Goal: Use online tool/utility

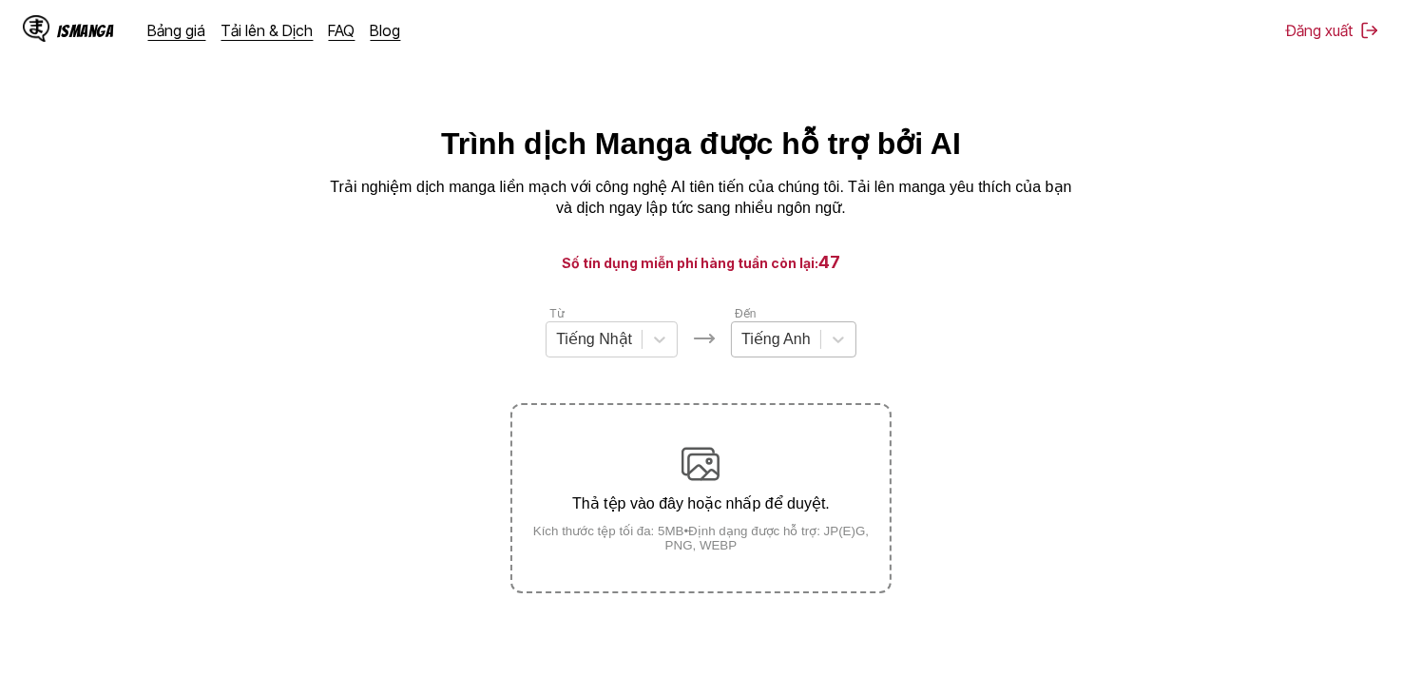
click at [747, 344] on div at bounding box center [775, 339] width 69 height 21
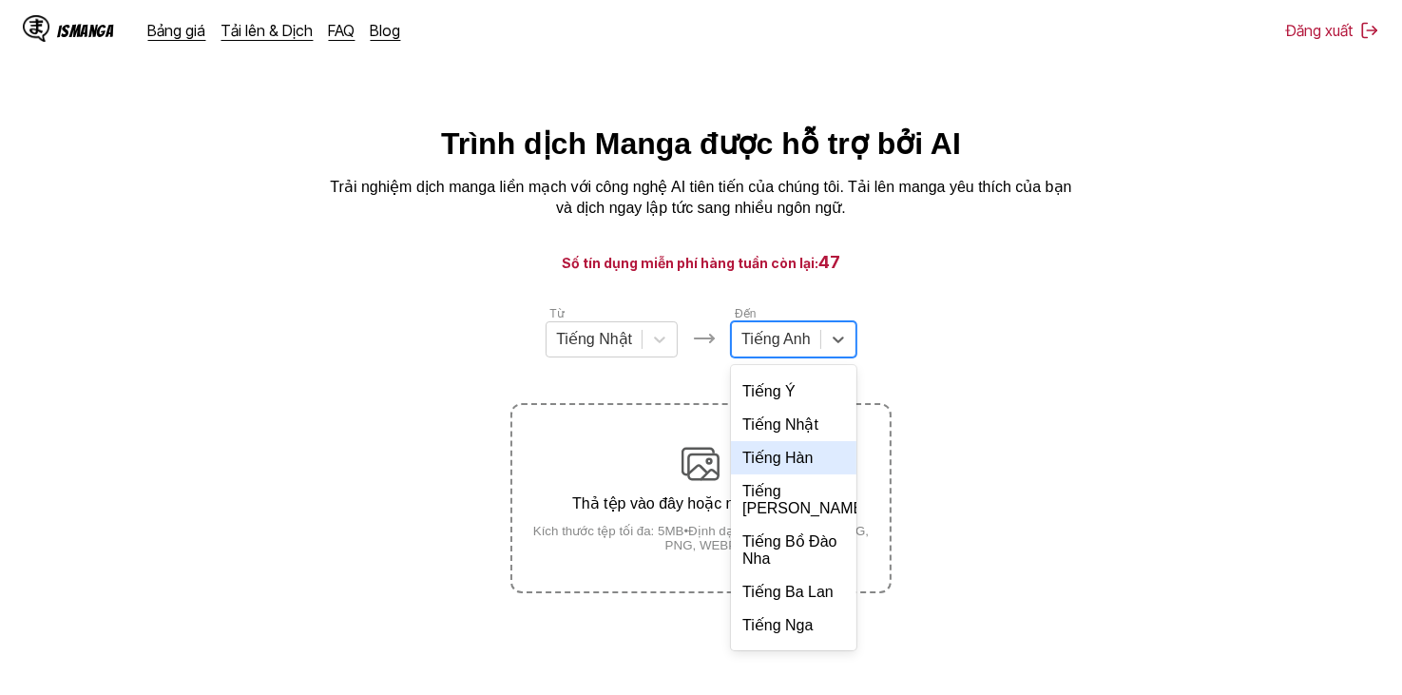
scroll to position [412, 0]
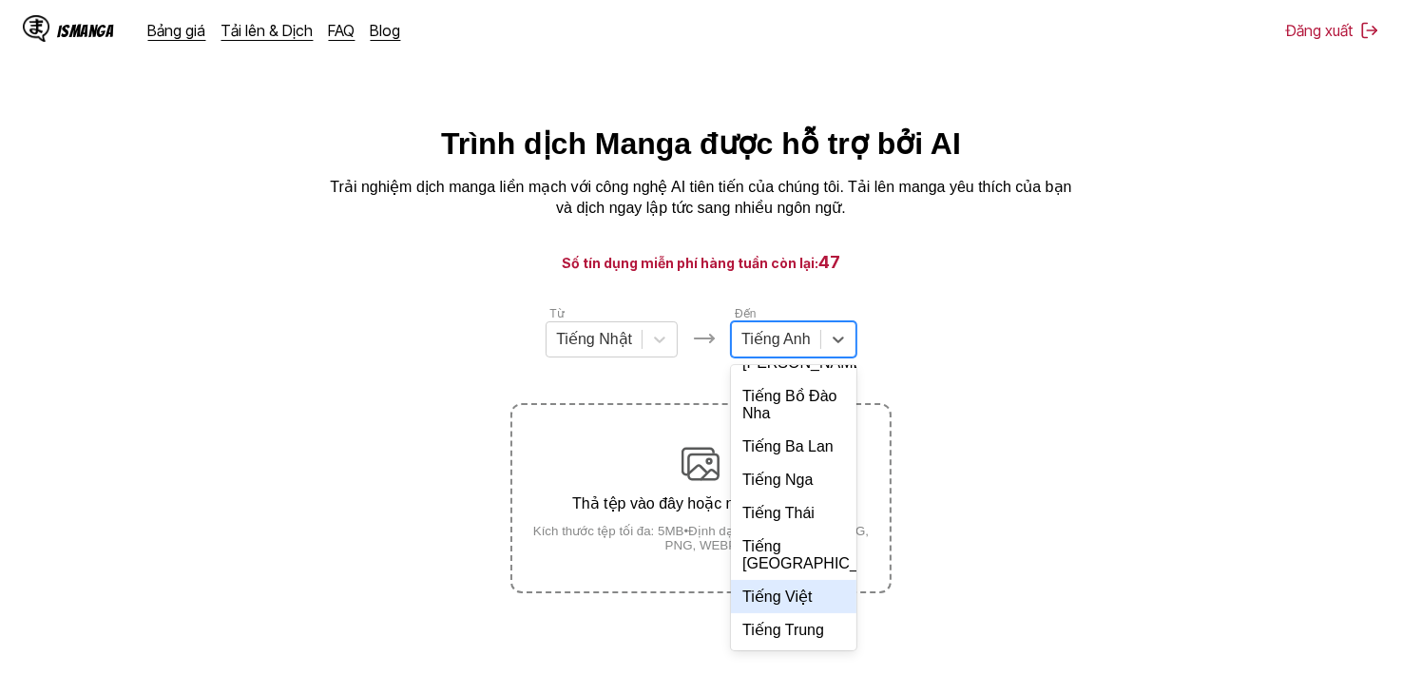
click at [779, 613] on div "Tiếng Việt" at bounding box center [793, 596] width 125 height 33
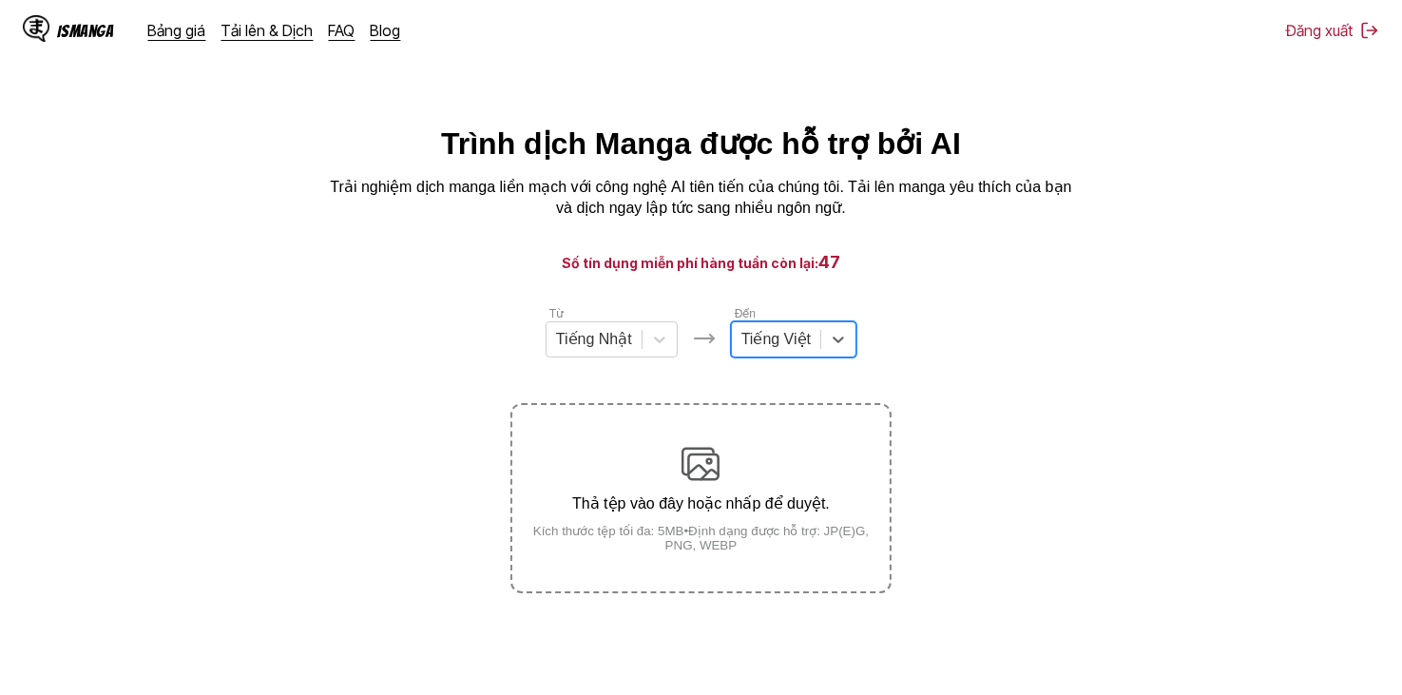
click at [972, 312] on section "Từ Tiếng Nhật Đến option Tiếng Việt, selected. Tiếng Việt Thả tệp vào đây hoặc …" at bounding box center [701, 448] width 1372 height 289
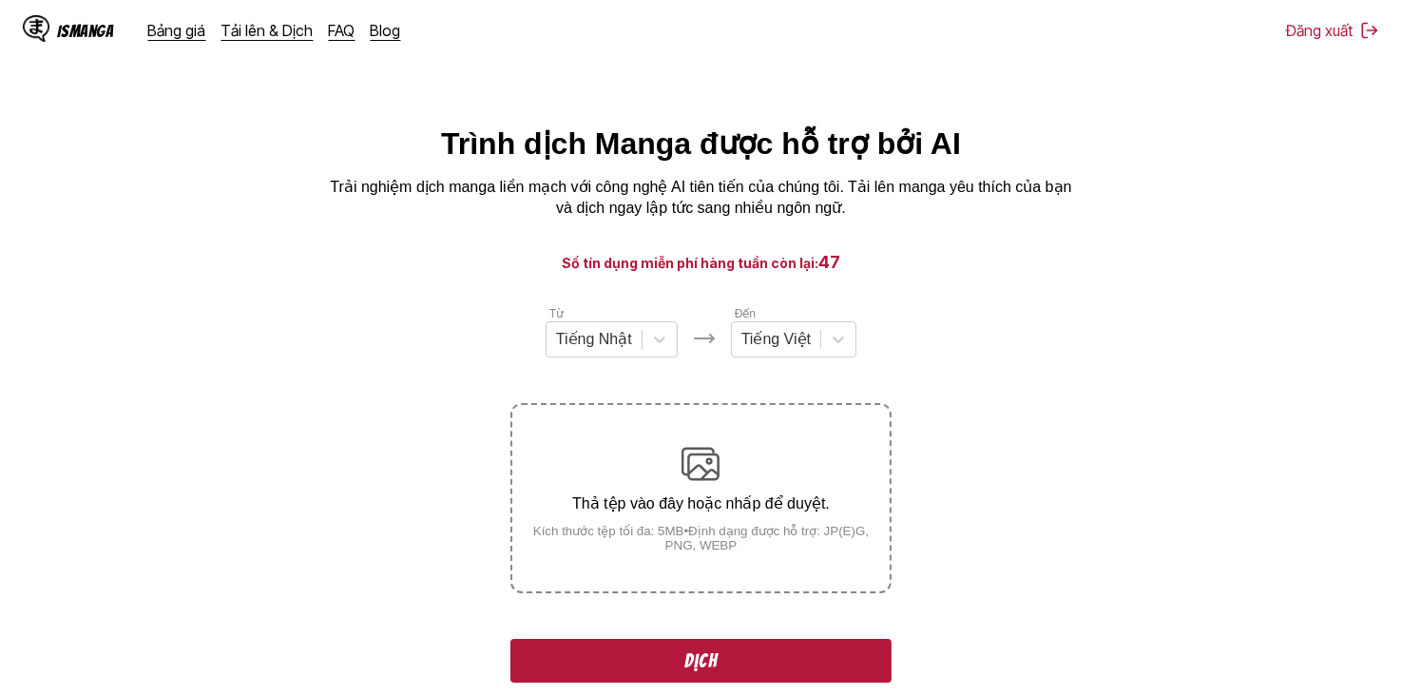
scroll to position [232, 0]
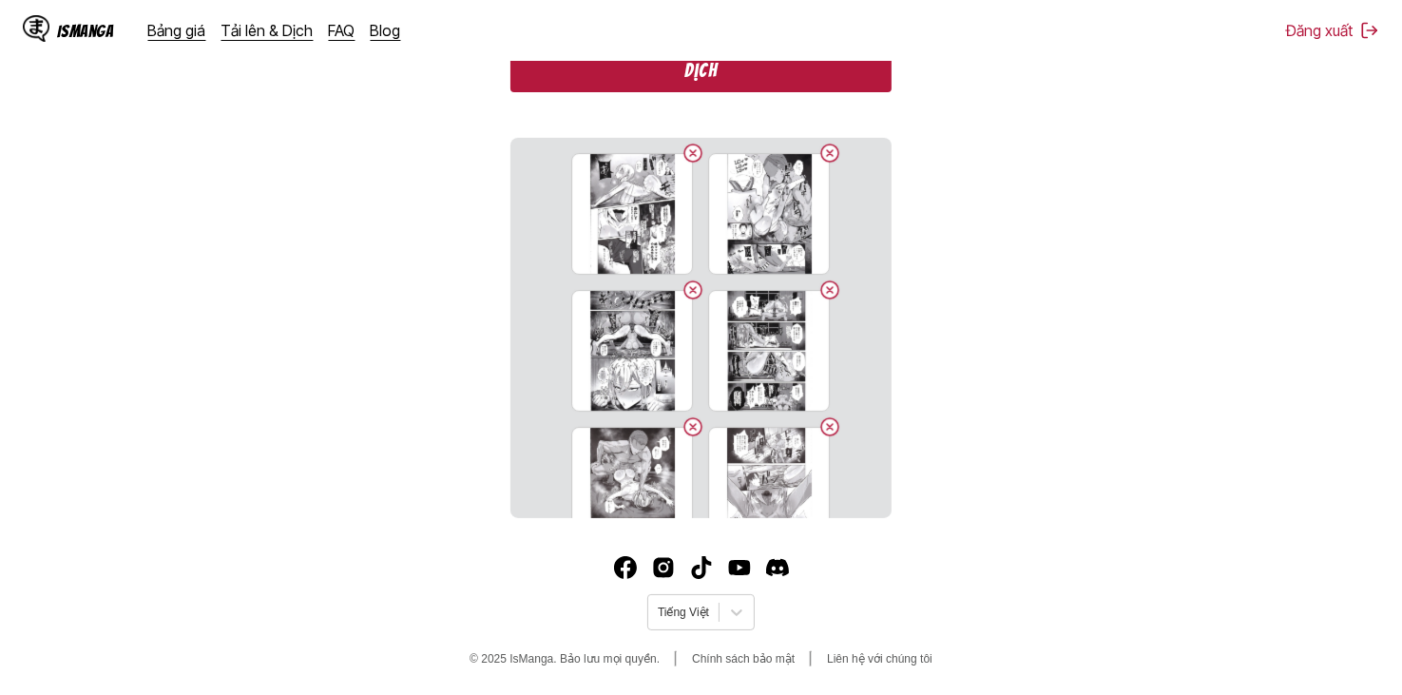
click at [814, 75] on button "Dịch" at bounding box center [700, 70] width 380 height 44
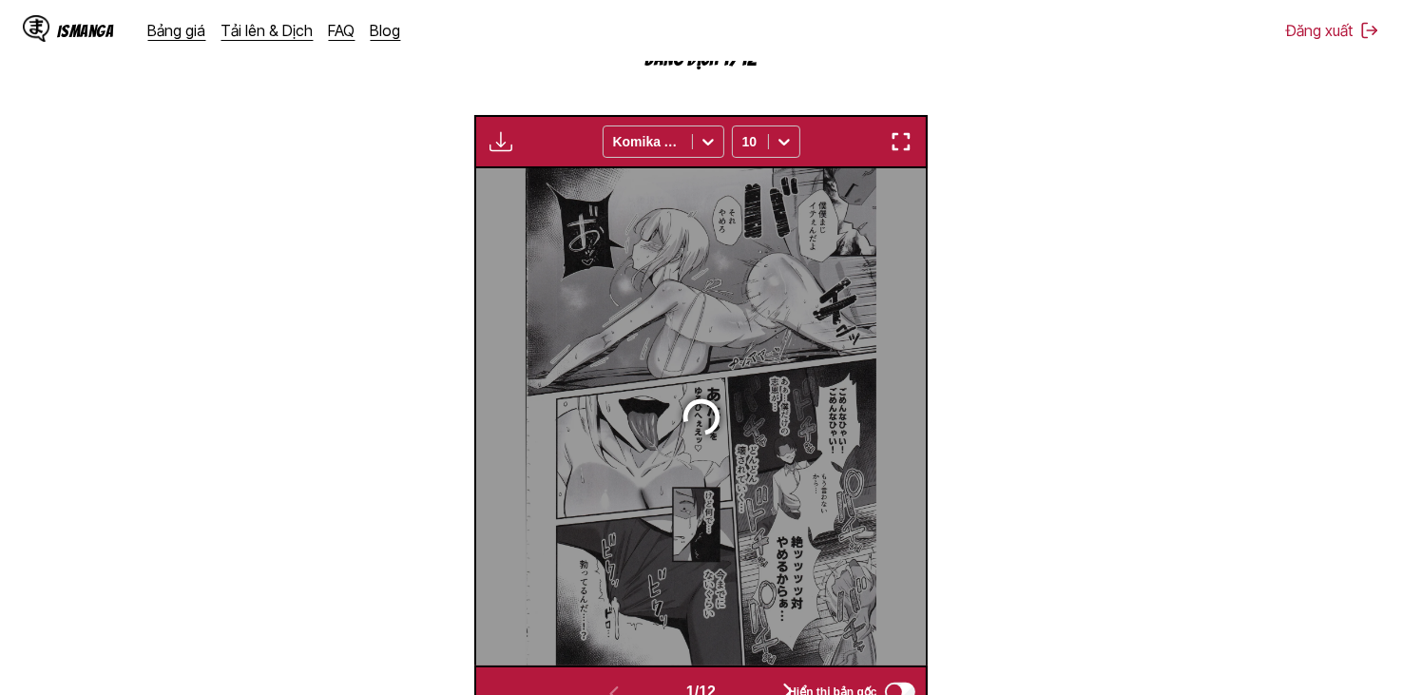
scroll to position [573, 0]
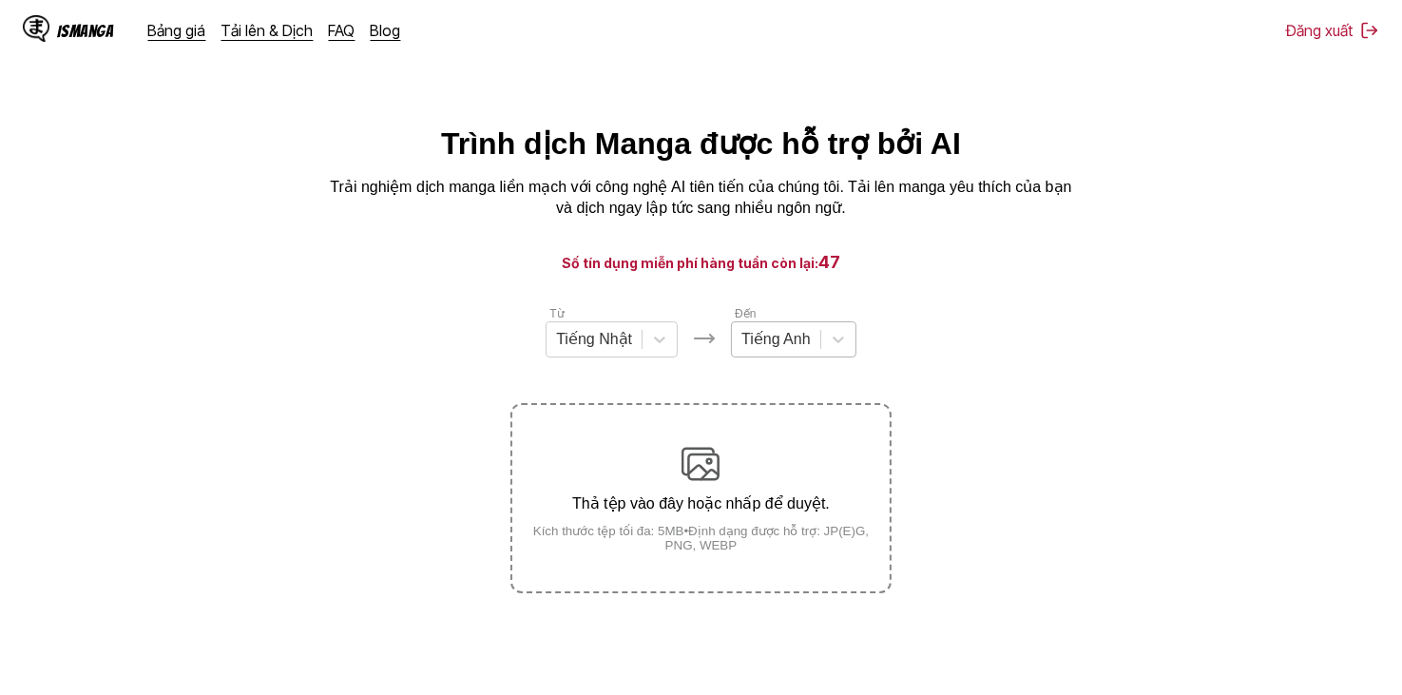
click at [802, 334] on div at bounding box center [775, 339] width 69 height 21
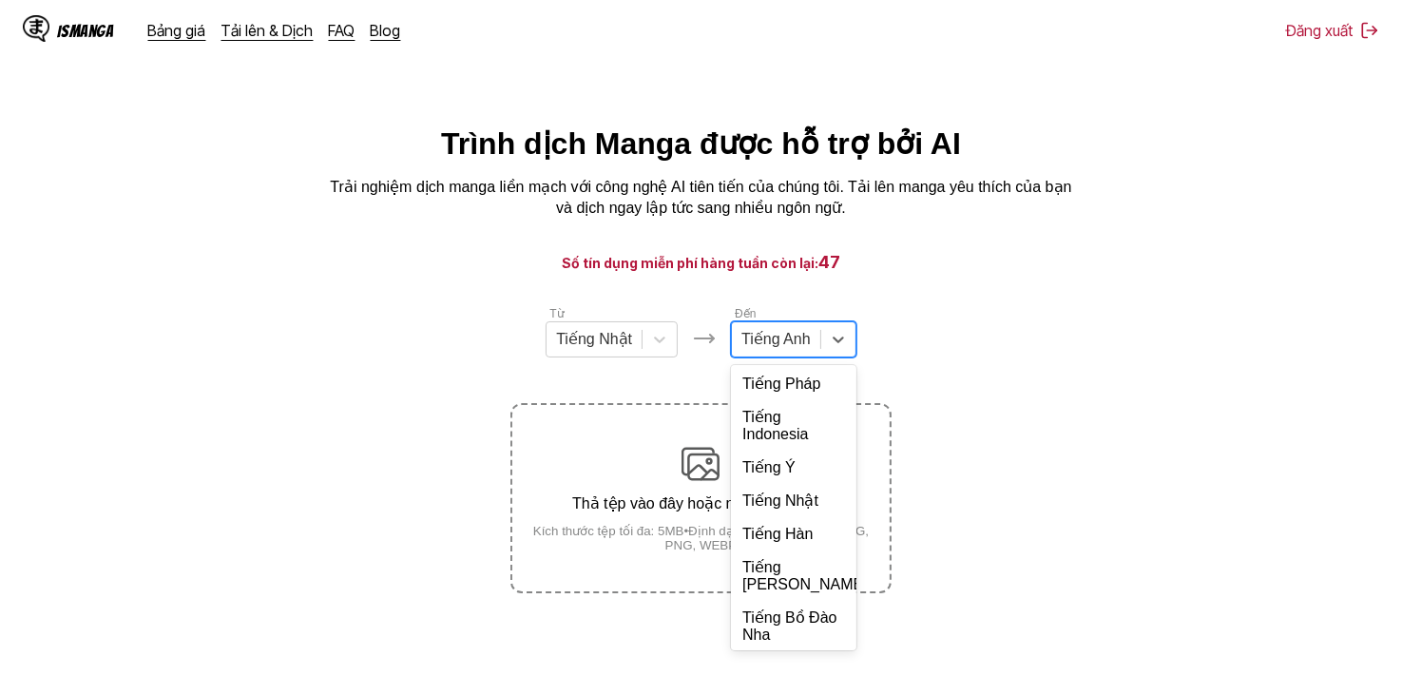
scroll to position [412, 0]
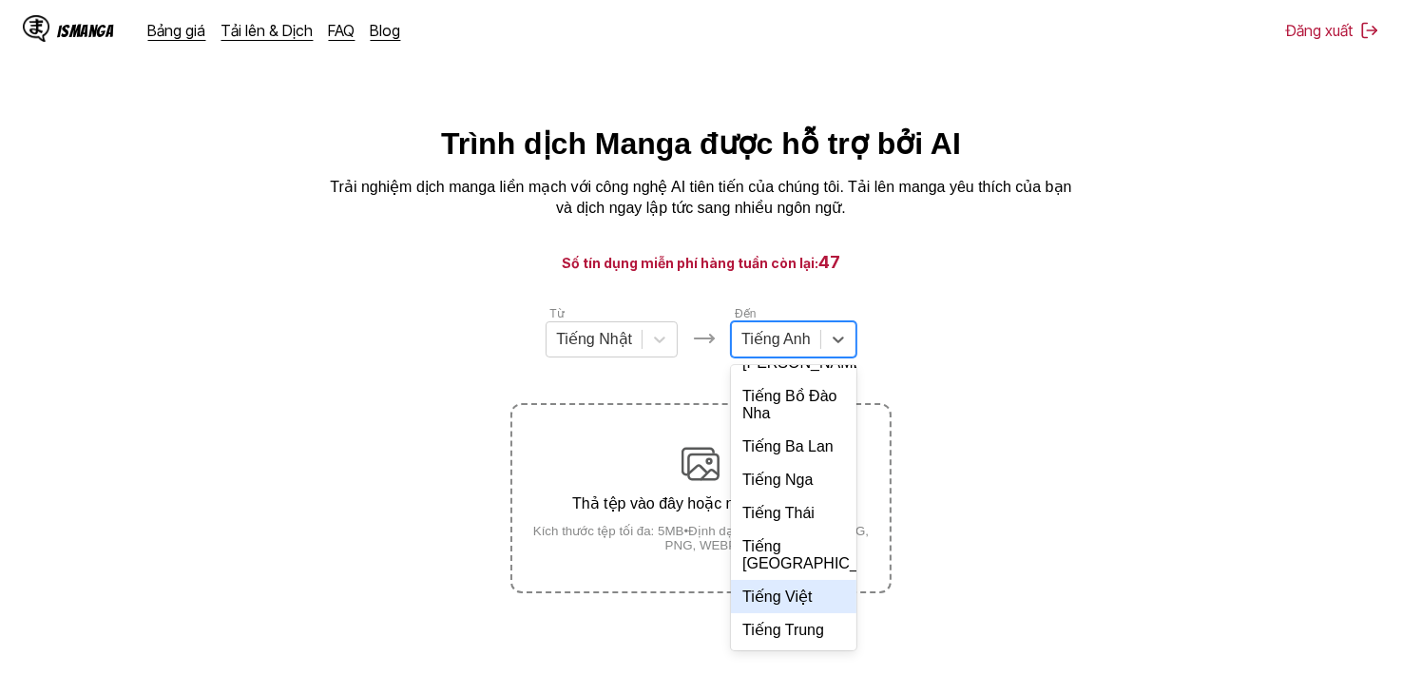
click at [801, 592] on div "Tiếng Việt" at bounding box center [793, 596] width 125 height 33
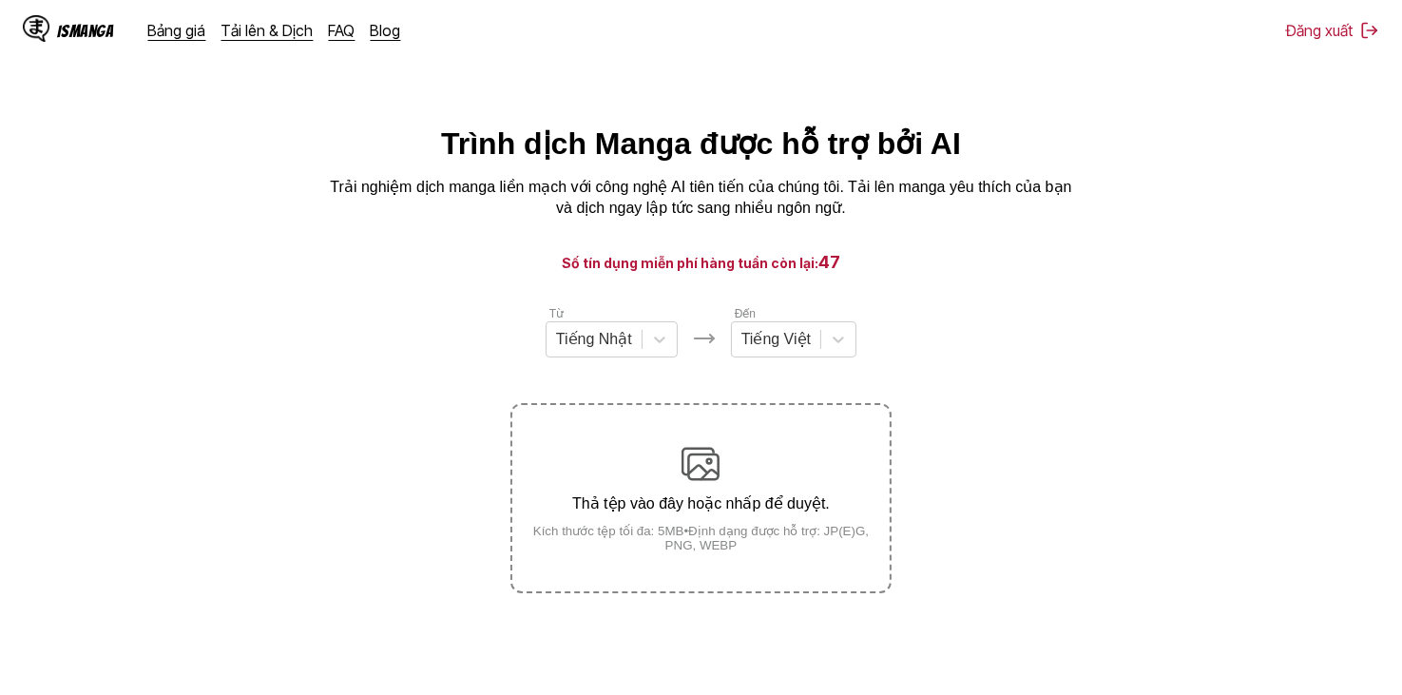
click at [1061, 335] on section "Từ Tiếng Nhật Đến Tiếng Việt Thả tệp vào đây hoặc nhấp để duyệt. Kích thước tệp…" at bounding box center [701, 448] width 1372 height 289
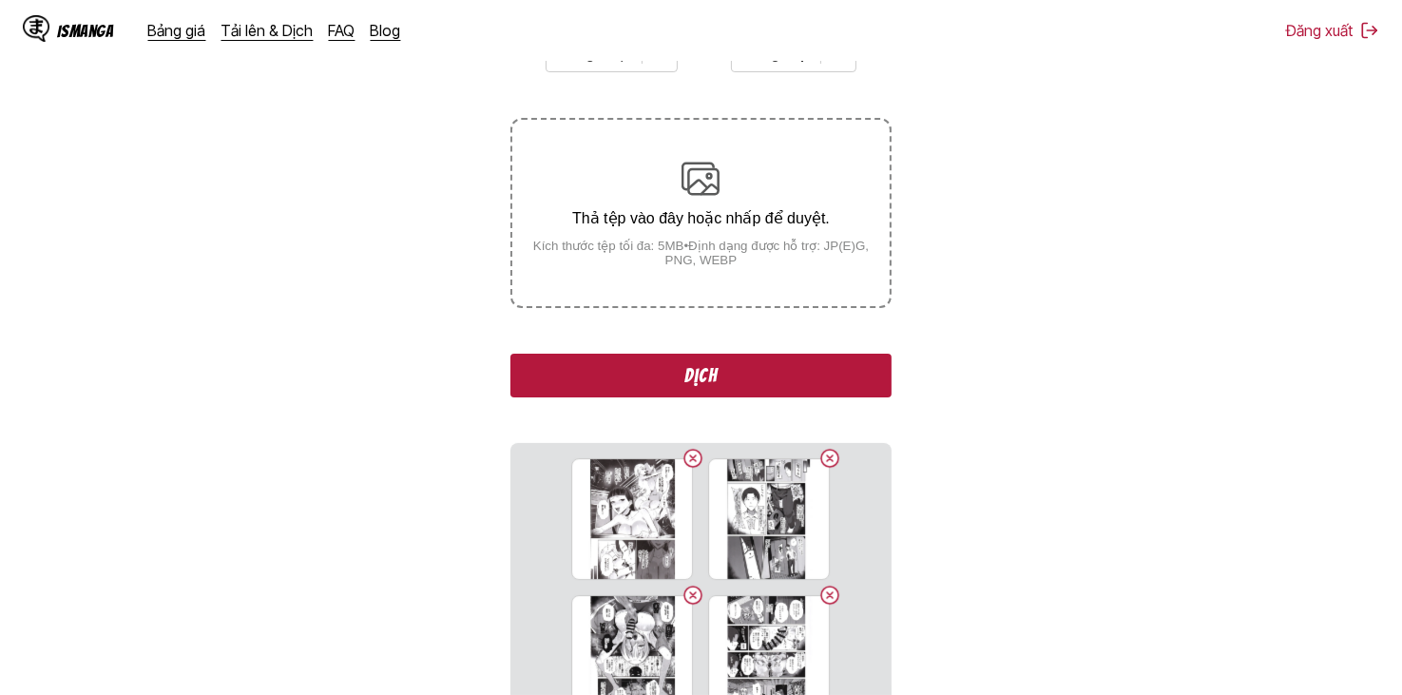
click at [762, 379] on button "Dịch" at bounding box center [700, 376] width 380 height 44
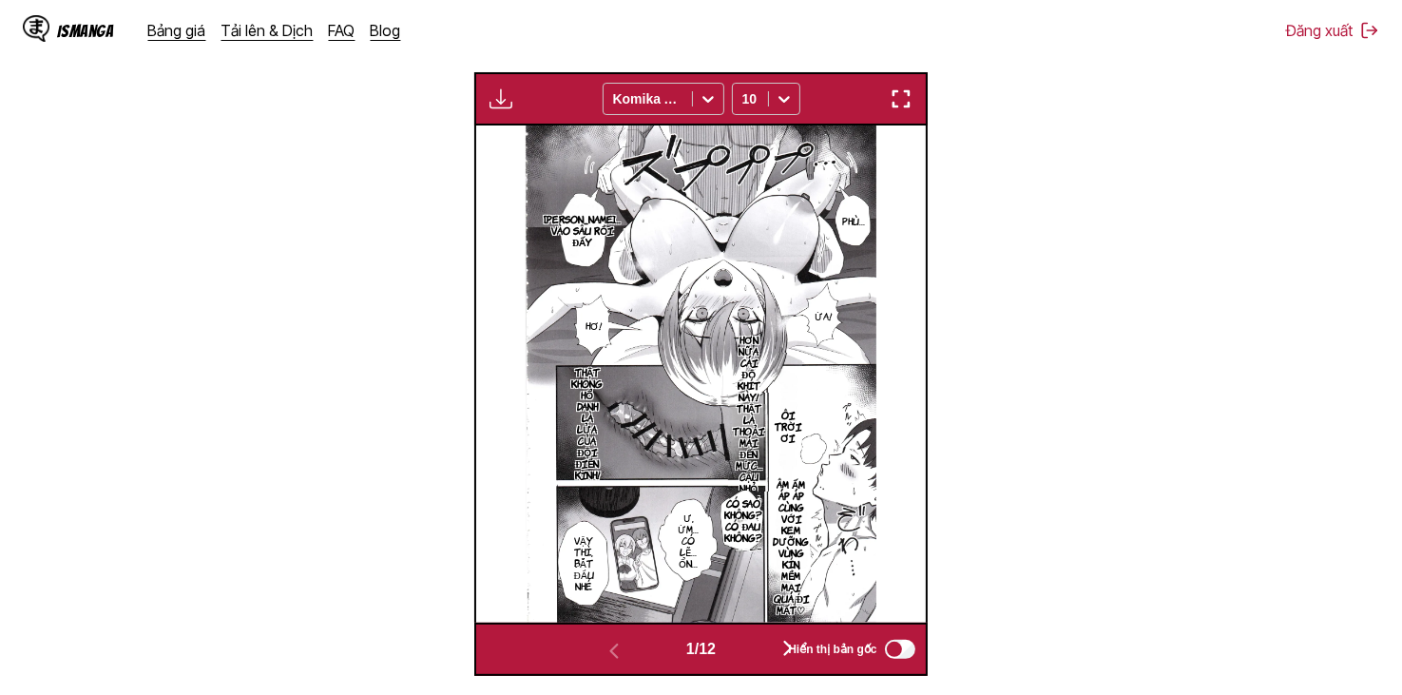
scroll to position [478, 0]
